Goal: Navigation & Orientation: Find specific page/section

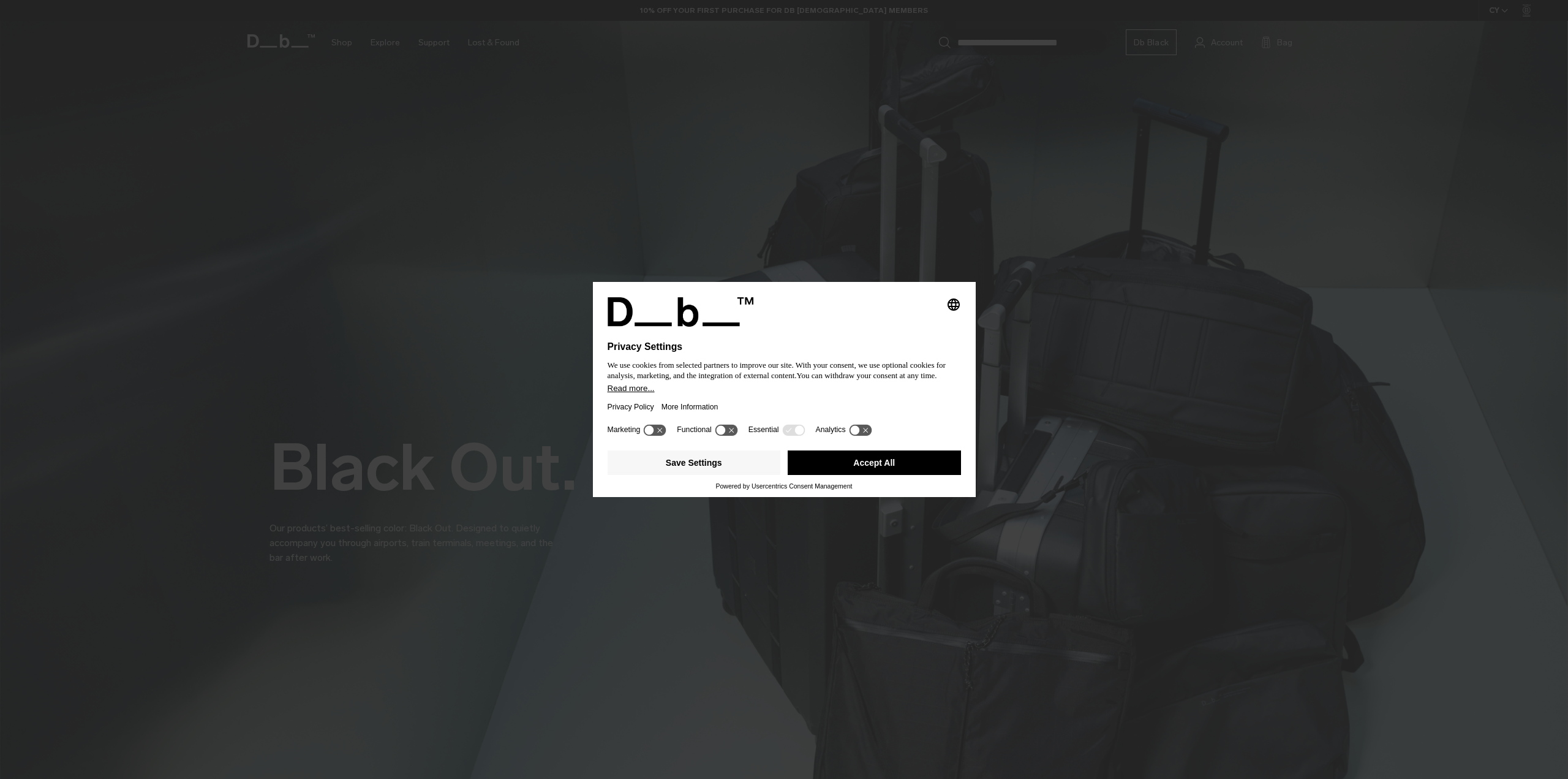
click at [840, 464] on button "Accept All" at bounding box center [874, 463] width 173 height 25
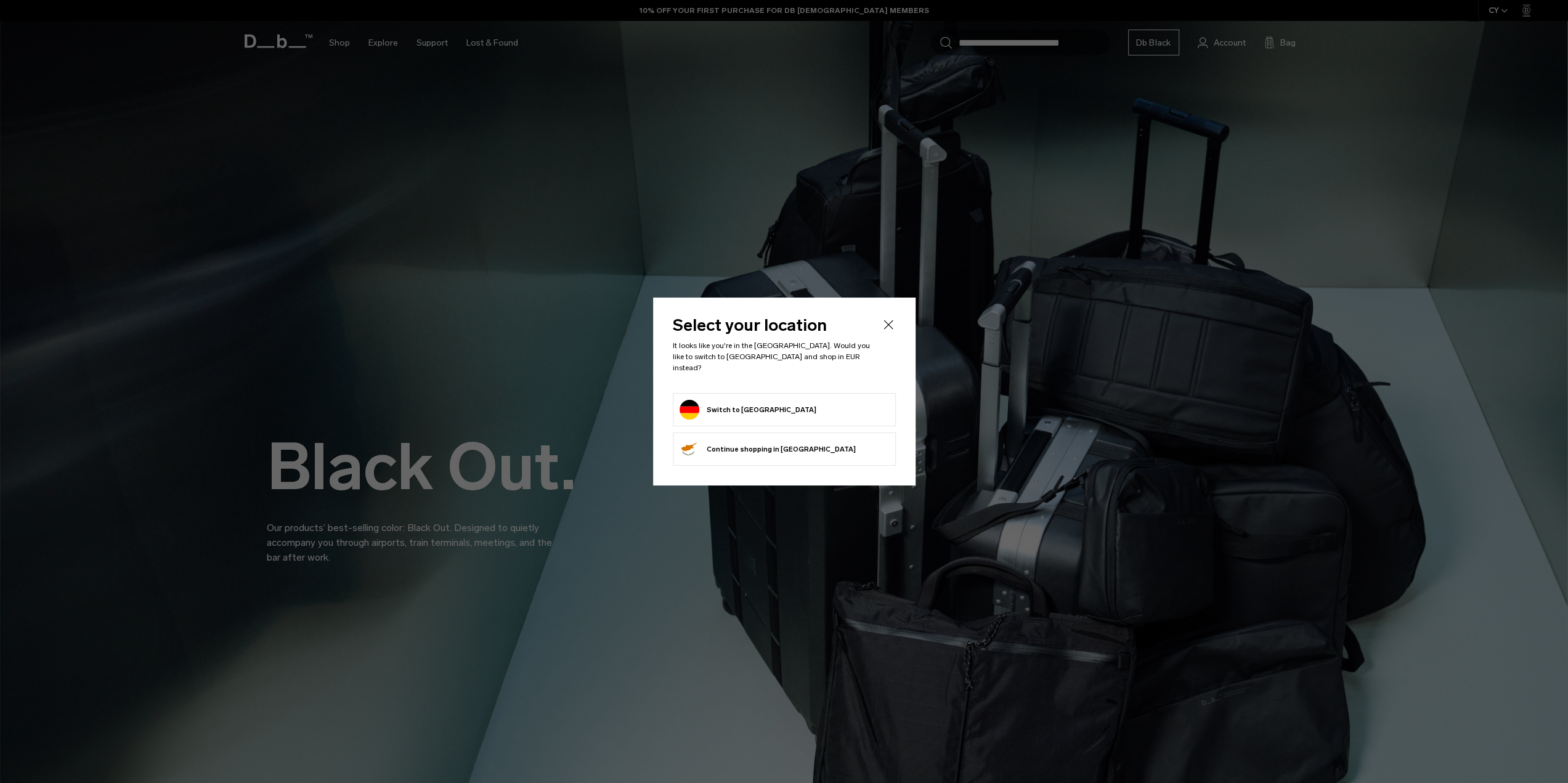
click at [744, 406] on button "Switch to [GEOGRAPHIC_DATA]" at bounding box center [748, 410] width 137 height 19
click at [741, 400] on button "Switch to [GEOGRAPHIC_DATA]" at bounding box center [748, 410] width 137 height 19
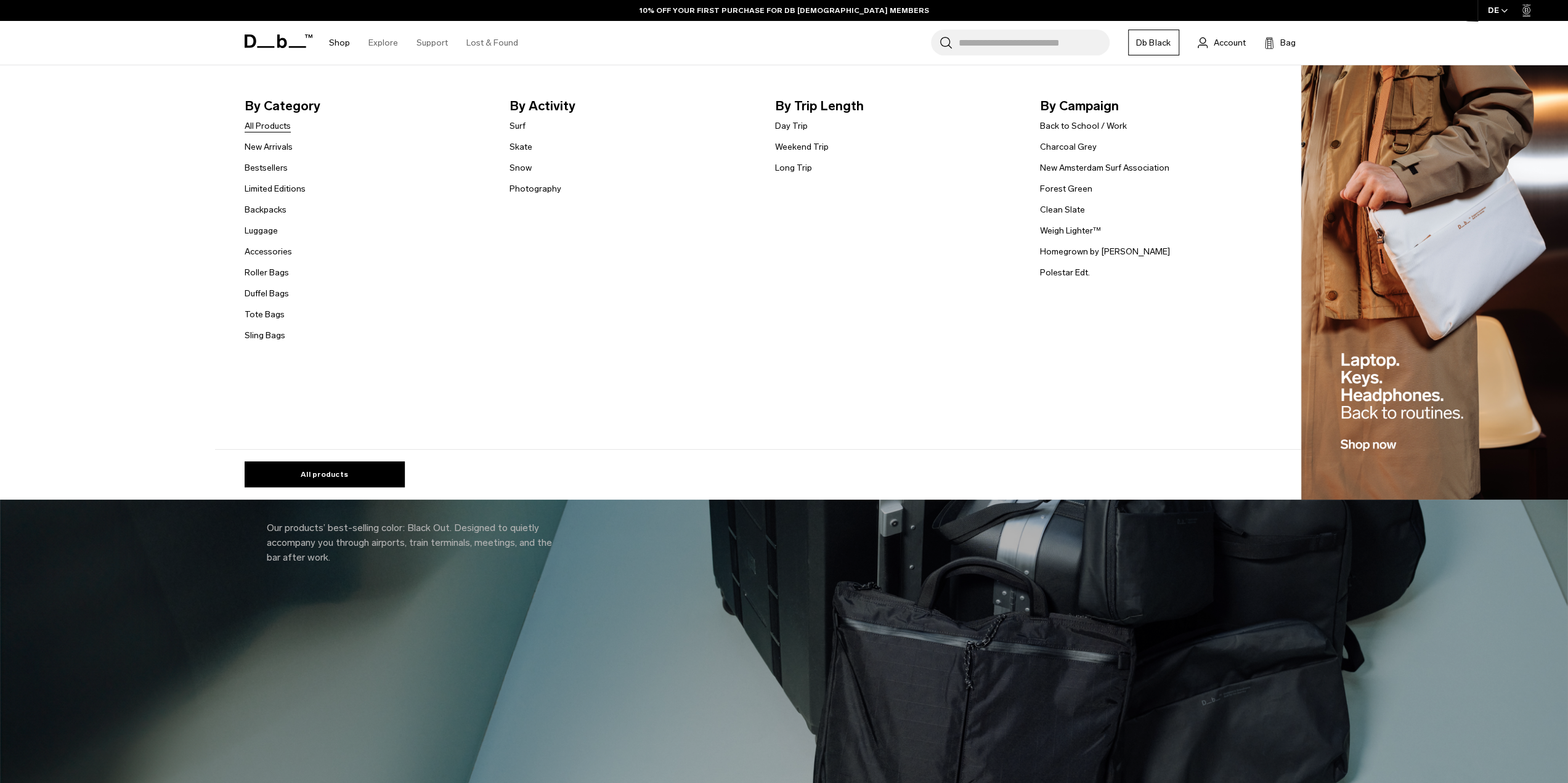
click at [281, 128] on link "All Products" at bounding box center [267, 126] width 46 height 13
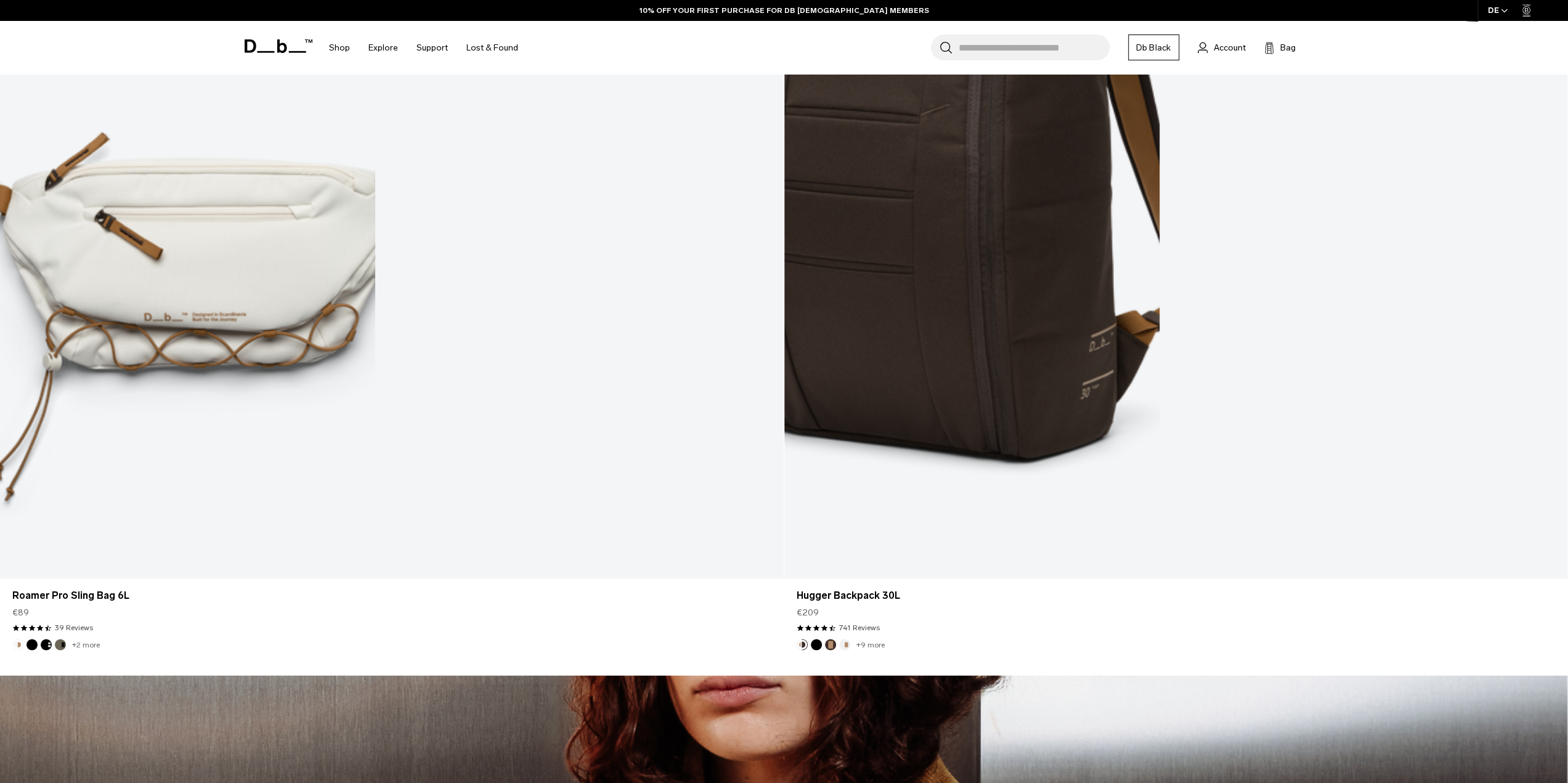
scroll to position [6671, 0]
